Goal: Contribute content: Contribute content

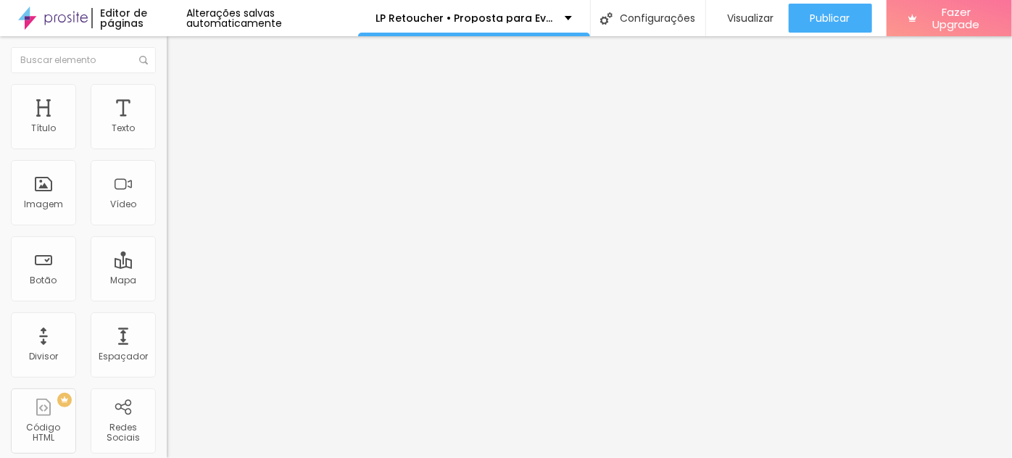
click at [167, 125] on span "Trocar imagem" at bounding box center [206, 118] width 79 height 12
click at [173, 135] on icon "button" at bounding box center [174, 133] width 3 height 3
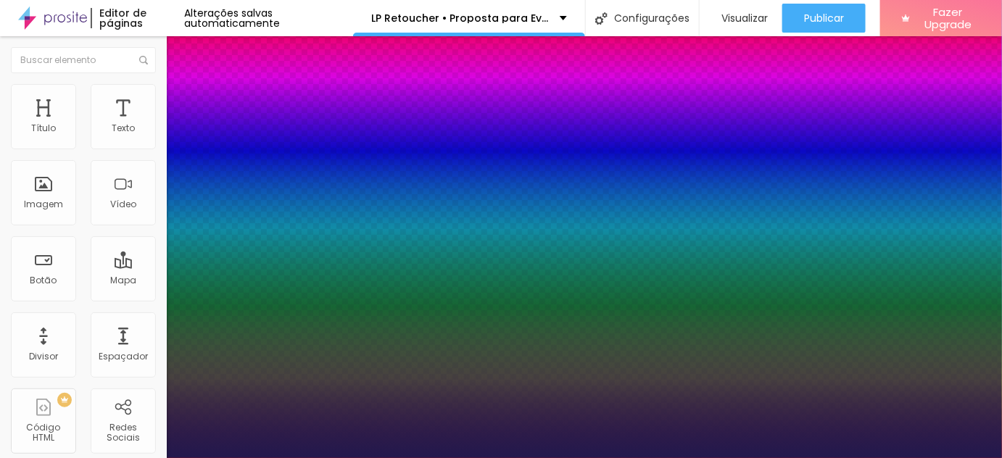
type input "8"
type input "2"
type input "20"
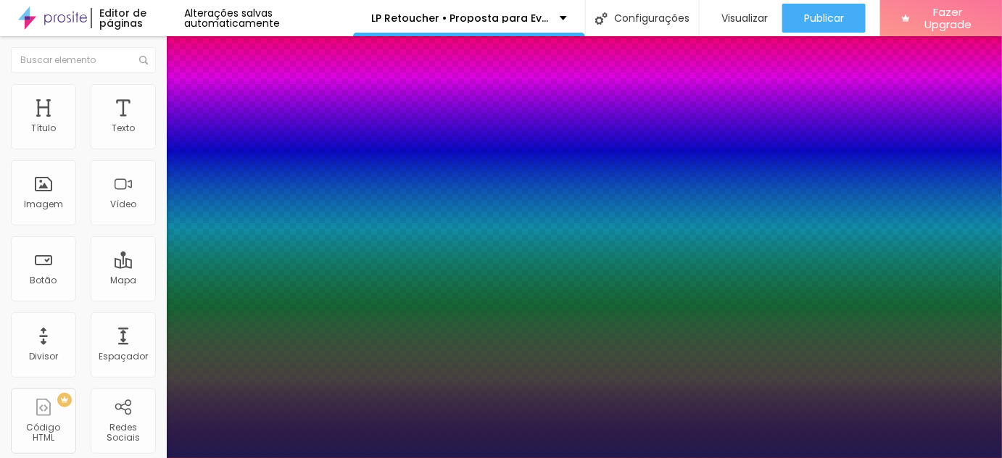
type input "20"
type input "8"
type input "1"
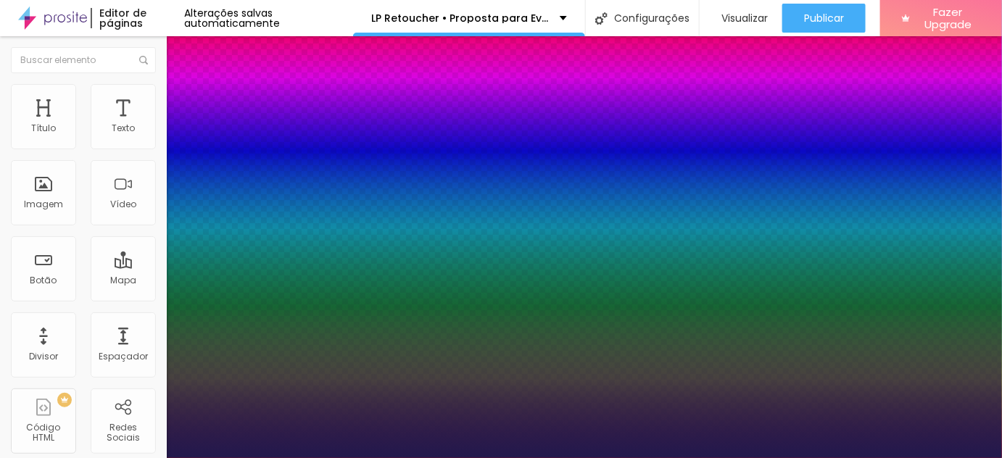
type input "15"
type input "1.8"
type input "1.4"
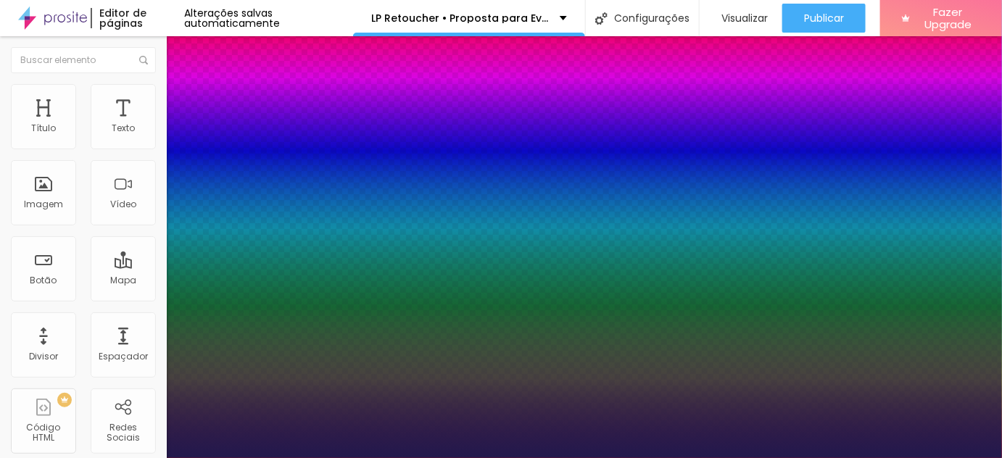
type input "1.4"
type input "1.3"
type input "1.2"
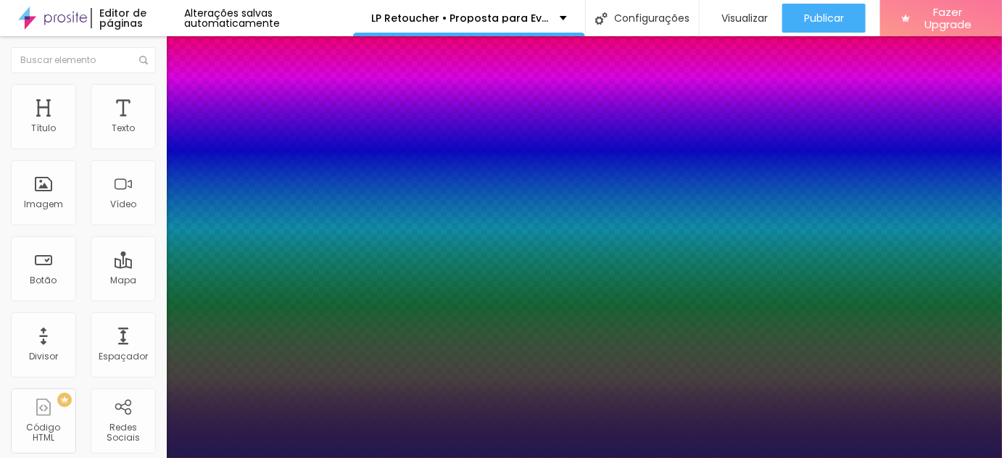
drag, startPoint x: 293, startPoint y: 348, endPoint x: 239, endPoint y: 352, distance: 54.5
type input "1.2"
click at [605, 457] on div at bounding box center [501, 458] width 1002 height 0
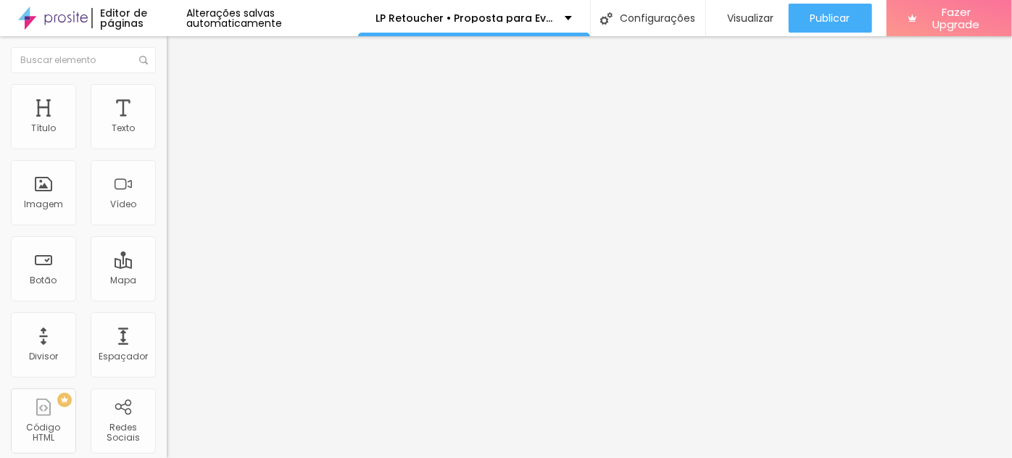
click at [167, 139] on button "button" at bounding box center [177, 131] width 20 height 15
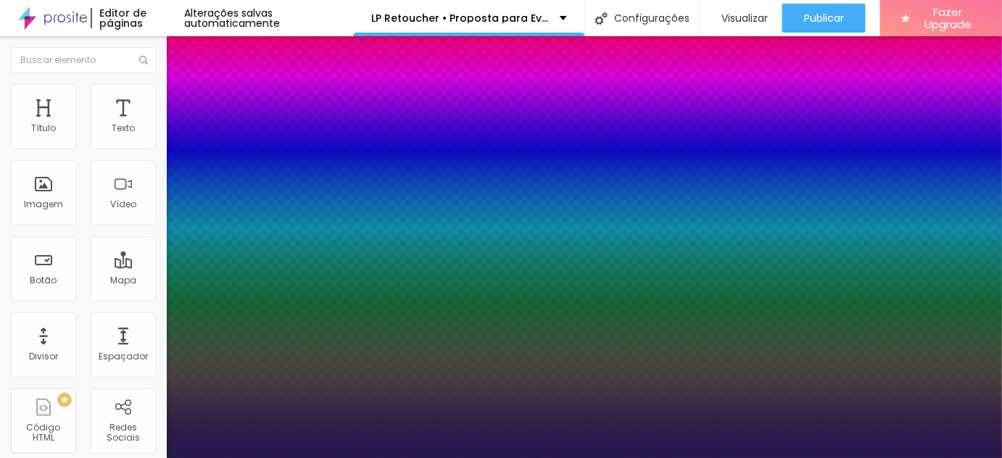
type input "100"
type input "10"
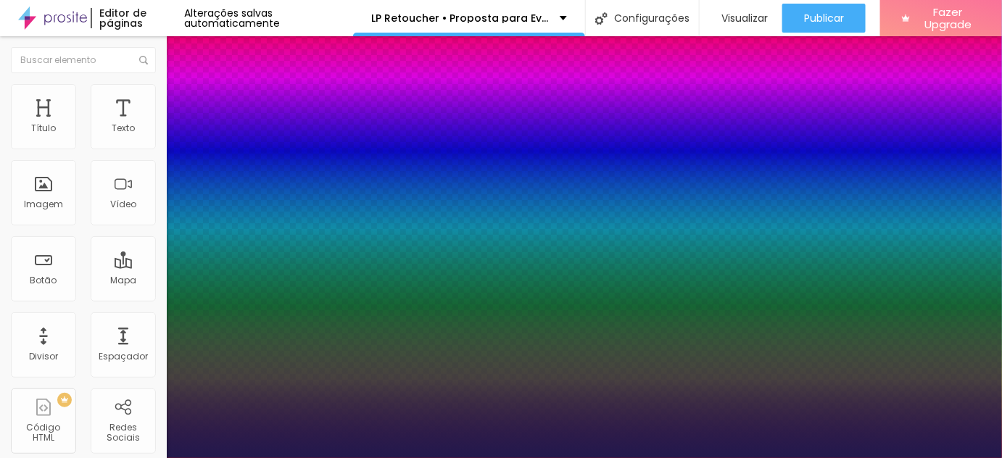
type input "10"
type input "1.3"
type input "1.5"
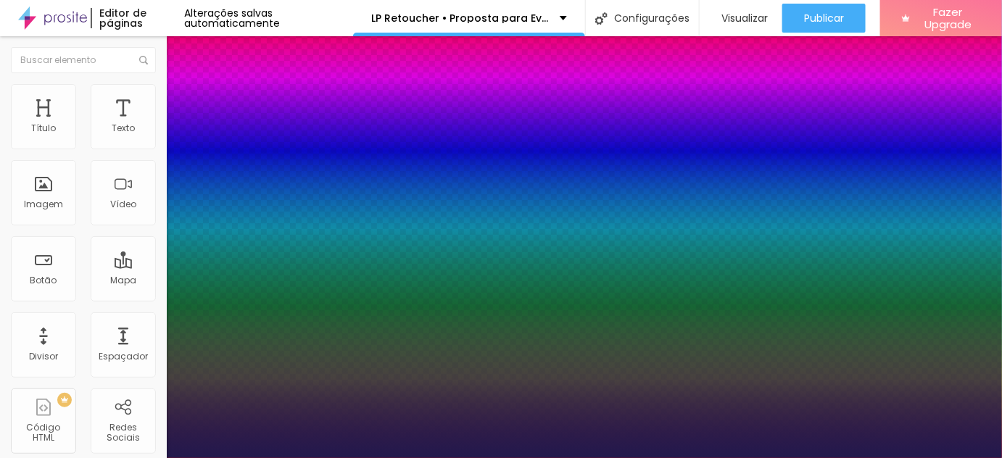
type input "2"
drag, startPoint x: 237, startPoint y: 349, endPoint x: 315, endPoint y: 349, distance: 77.6
type input "2"
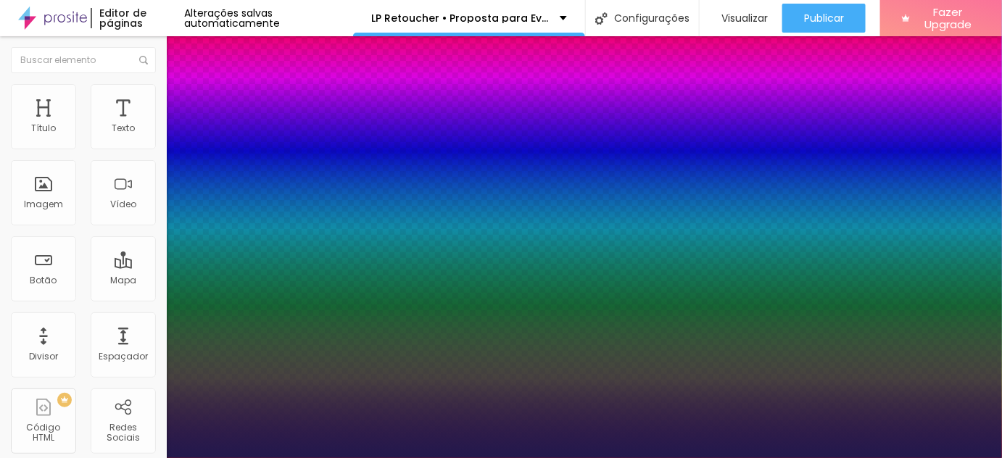
click at [600, 457] on div at bounding box center [501, 458] width 1002 height 0
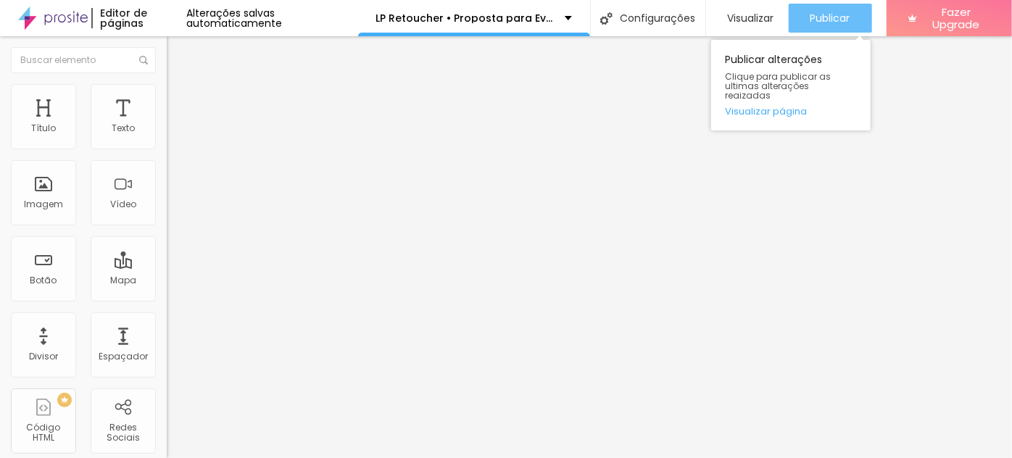
click at [833, 17] on span "Publicar" at bounding box center [830, 18] width 40 height 12
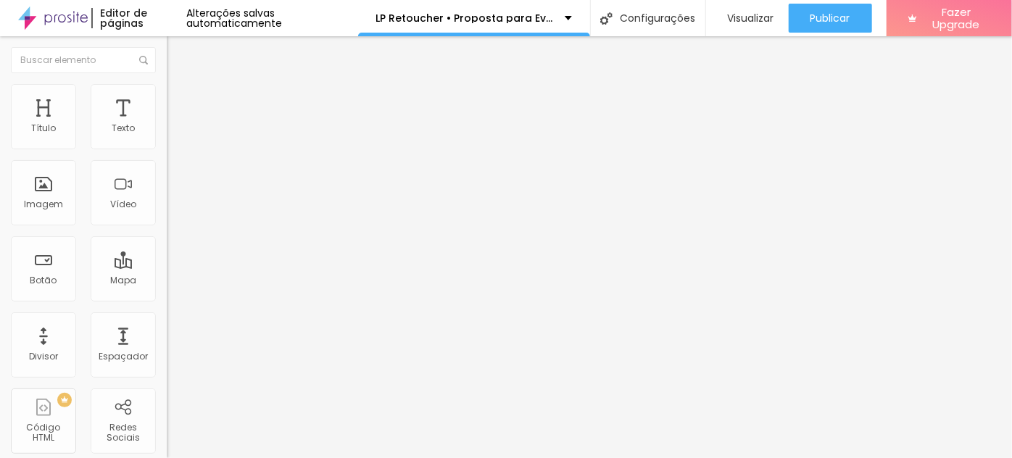
click at [167, 125] on span "Trocar imagem" at bounding box center [206, 118] width 79 height 12
click at [297, 457] on div at bounding box center [506, 467] width 1012 height 0
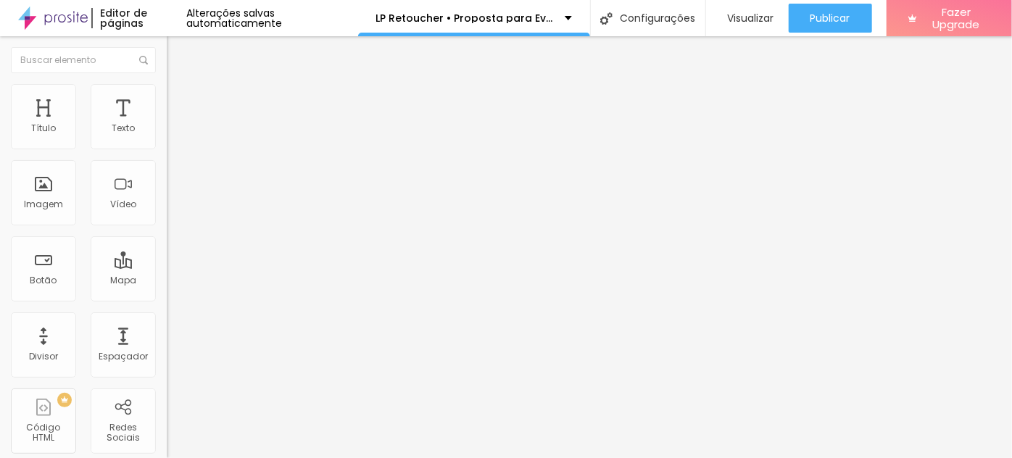
scroll to position [0, 0]
click at [295, 457] on div at bounding box center [506, 467] width 1012 height 0
click at [167, 125] on span "Trocar imagem" at bounding box center [206, 118] width 79 height 12
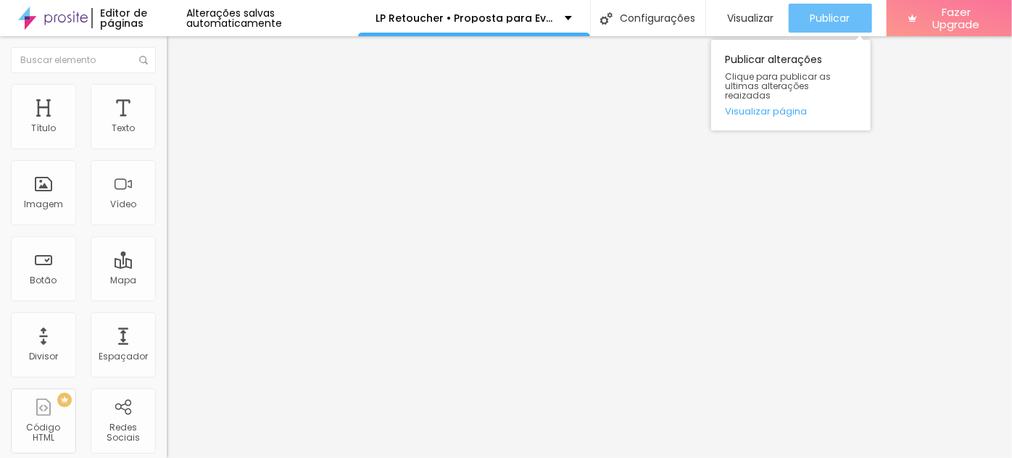
click at [847, 19] on span "Publicar" at bounding box center [830, 18] width 40 height 12
